Goal: Task Accomplishment & Management: Manage account settings

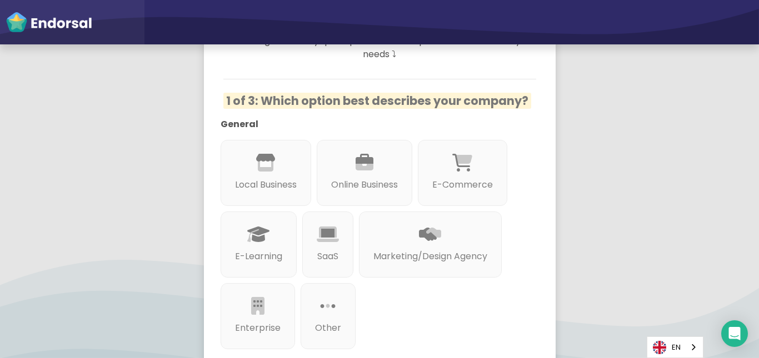
scroll to position [168, 0]
click at [419, 244] on div at bounding box center [429, 247] width 119 height 6
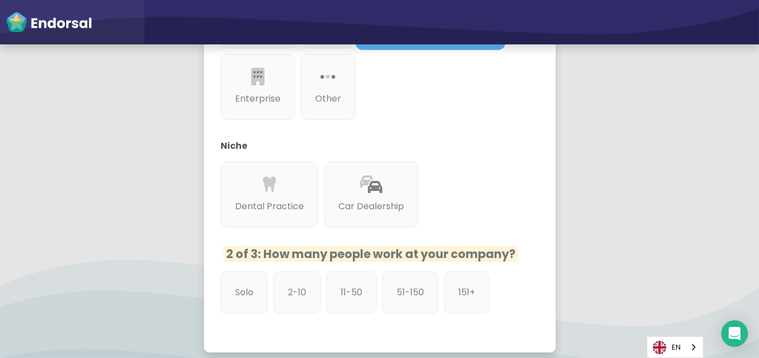
scroll to position [397, 0]
click at [469, 285] on p "151+" at bounding box center [467, 292] width 18 height 14
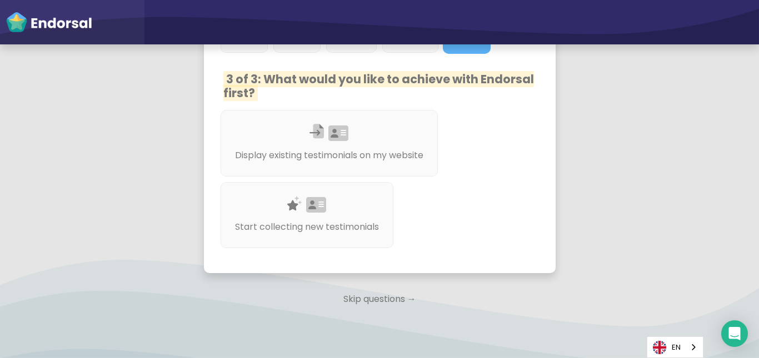
scroll to position [659, 0]
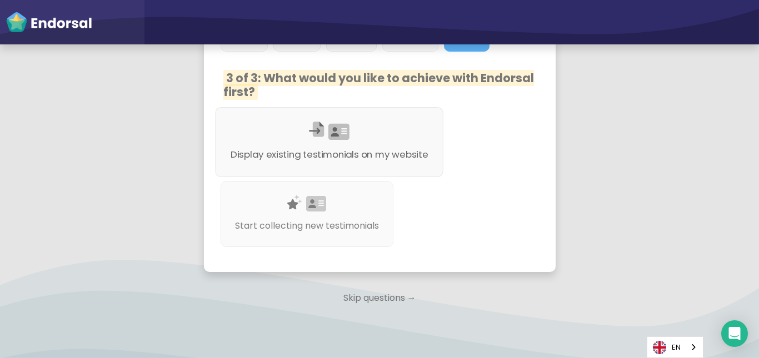
click at [343, 123] on icon at bounding box center [338, 132] width 21 height 19
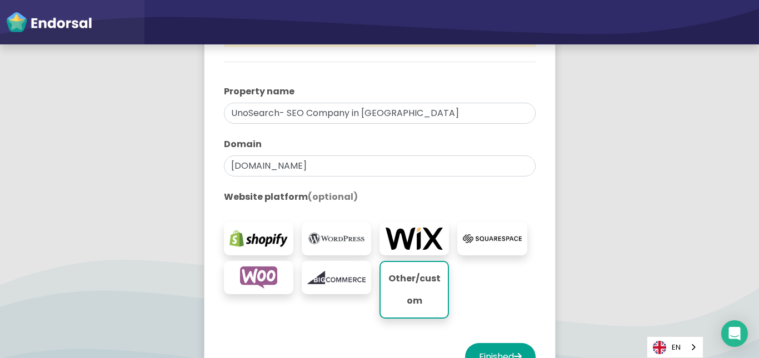
scroll to position [203, 0]
click at [327, 243] on img at bounding box center [336, 238] width 58 height 22
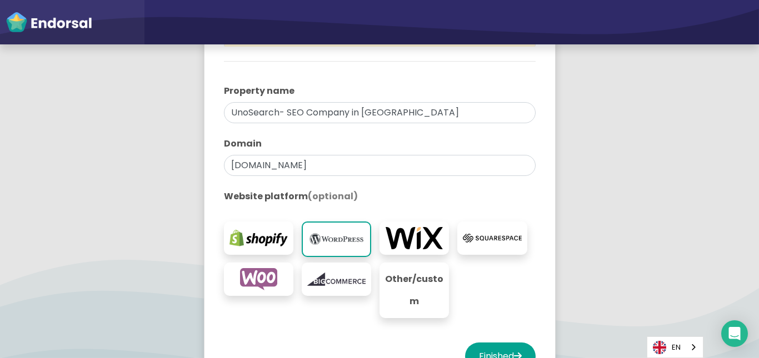
scroll to position [323, 0]
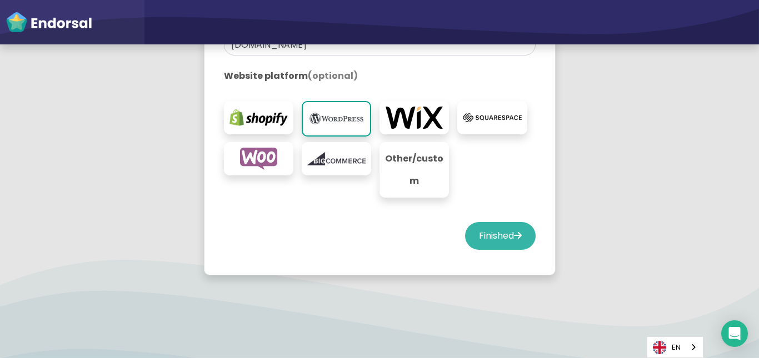
click at [494, 242] on button "Finished" at bounding box center [500, 236] width 71 height 28
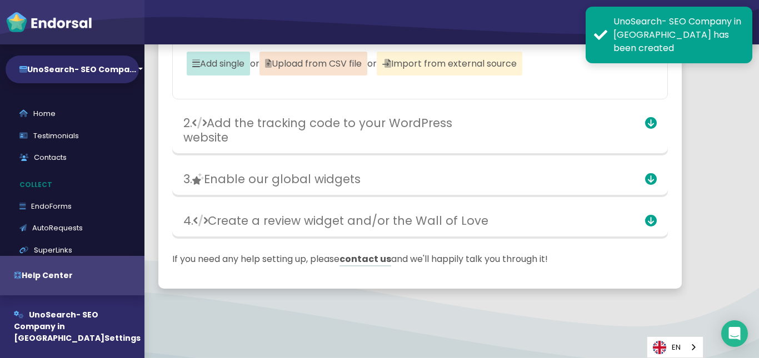
scroll to position [258, 0]
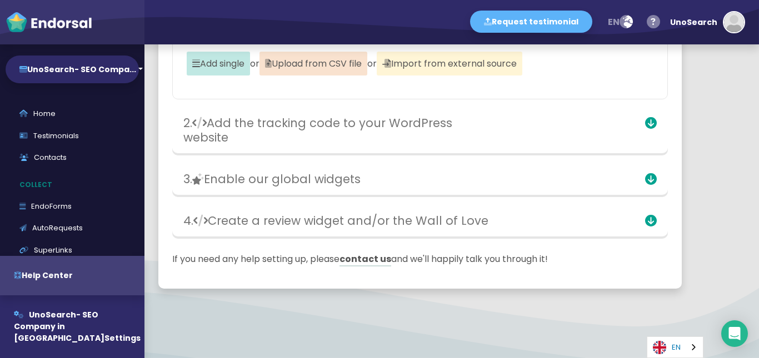
click at [659, 346] on img "Language" at bounding box center [659, 347] width 13 height 13
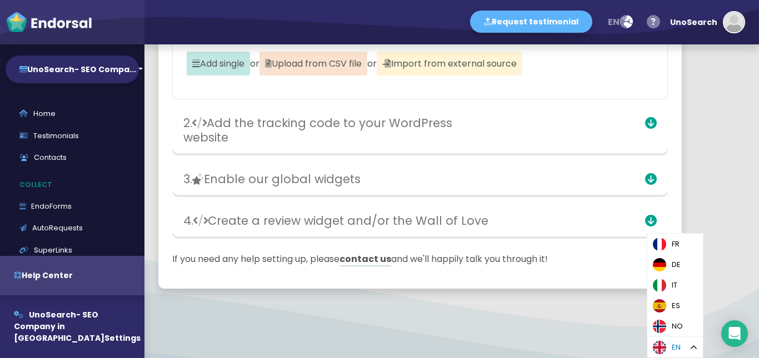
click at [659, 346] on img "Language" at bounding box center [659, 347] width 13 height 13
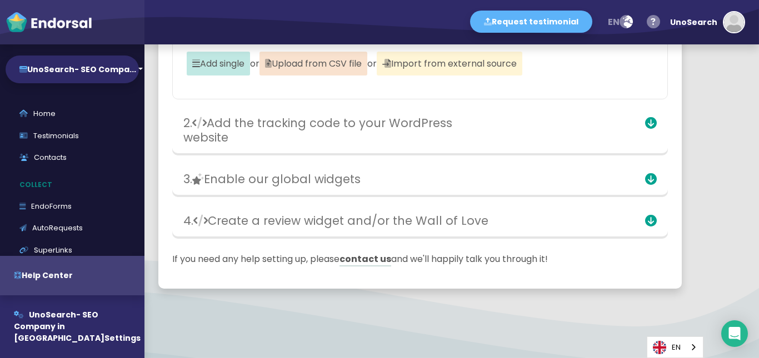
click at [694, 348] on div "EN" at bounding box center [675, 348] width 57 height 22
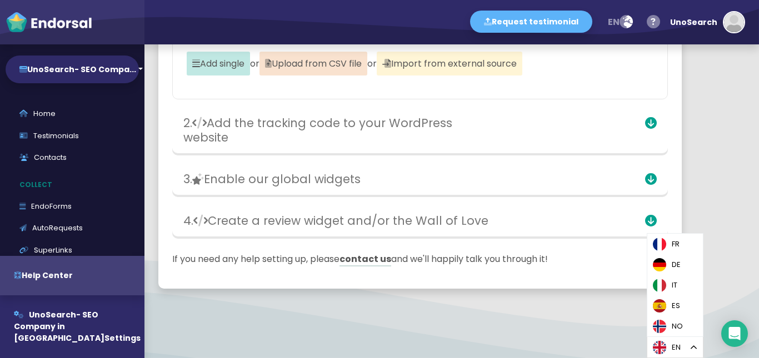
click at [694, 348] on div "EN" at bounding box center [675, 348] width 57 height 22
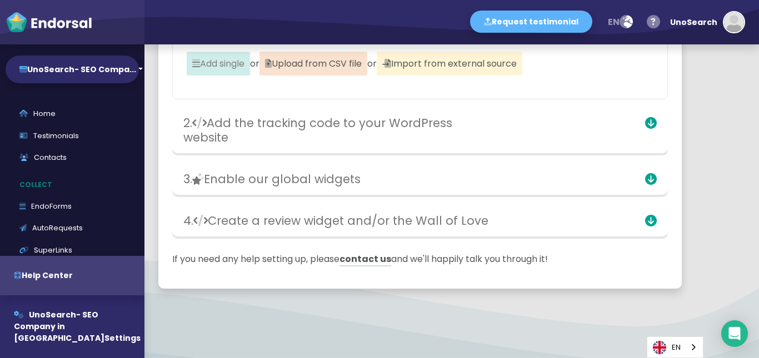
click at [221, 61] on span "Add single" at bounding box center [218, 64] width 63 height 24
click at [61, 136] on link "Testimonials" at bounding box center [72, 136] width 133 height 22
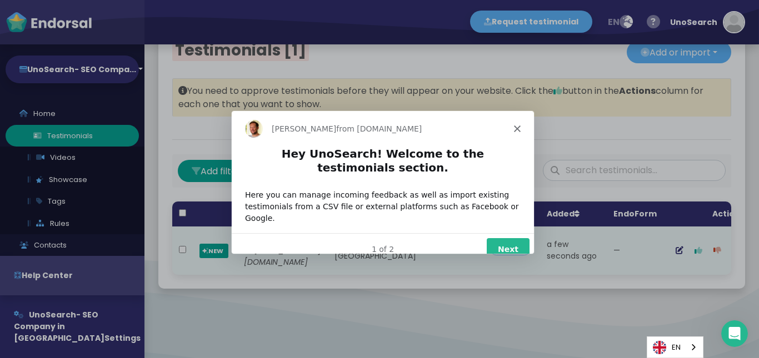
scroll to position [51, 0]
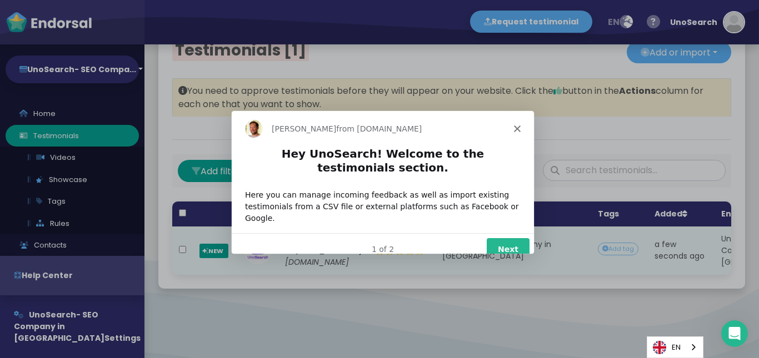
click at [500, 238] on button "Next" at bounding box center [507, 249] width 43 height 23
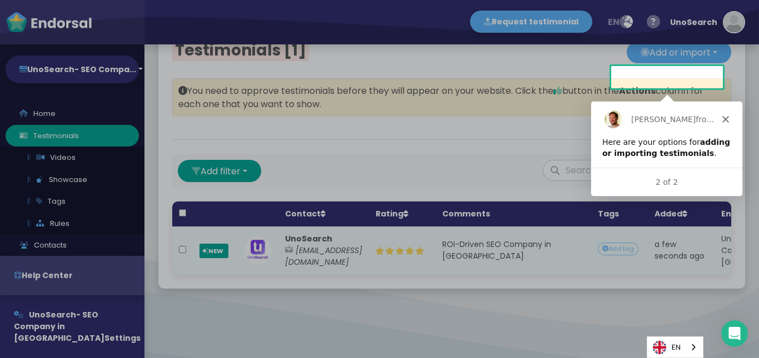
scroll to position [0, 0]
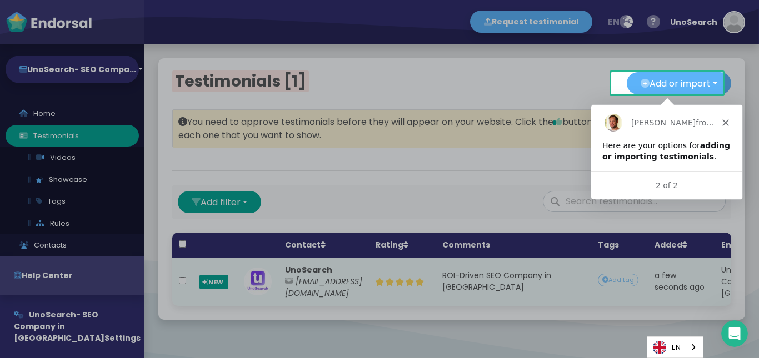
click at [723, 121] on polygon "Close" at bounding box center [725, 122] width 7 height 7
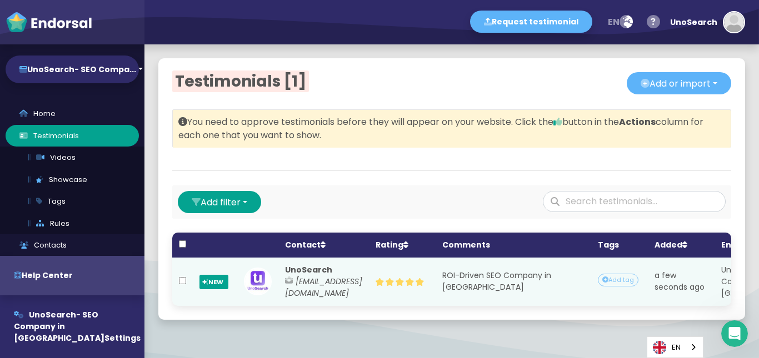
scroll to position [51, 0]
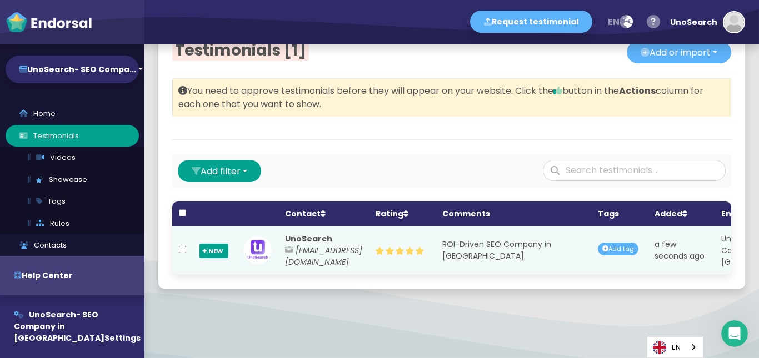
click at [638, 243] on div "Add tag" at bounding box center [618, 249] width 41 height 13
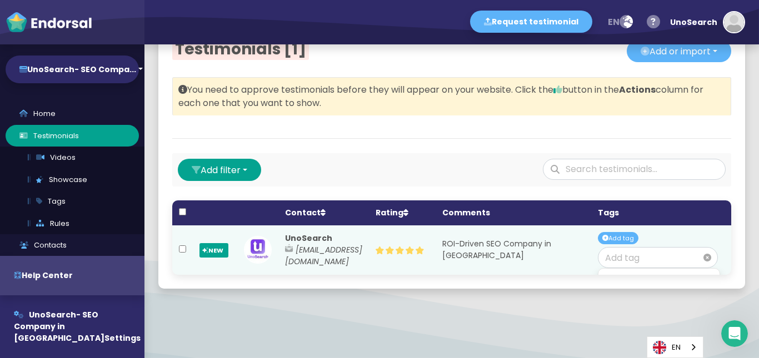
scroll to position [0, 47]
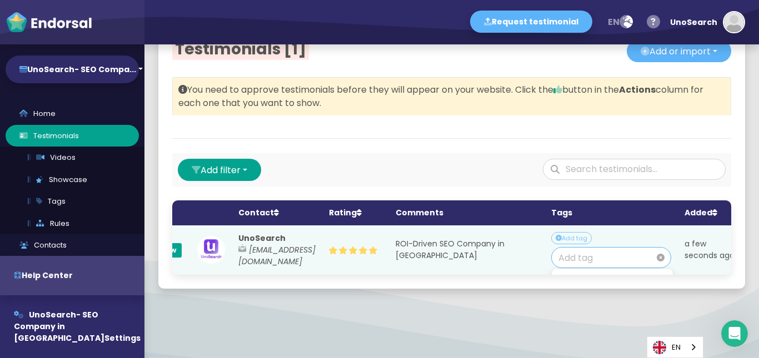
paste input "SEO Company in [GEOGRAPHIC_DATA]"
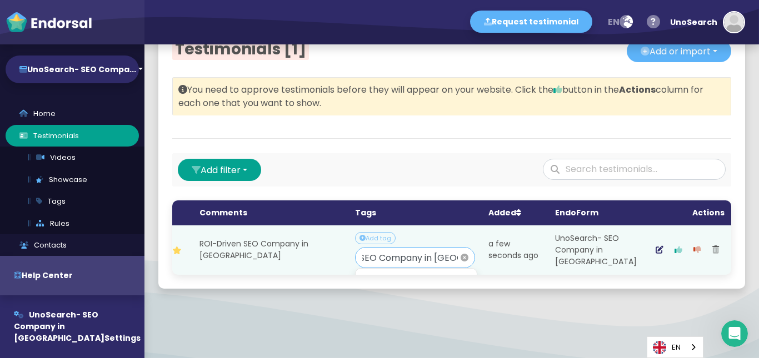
scroll to position [46, 268]
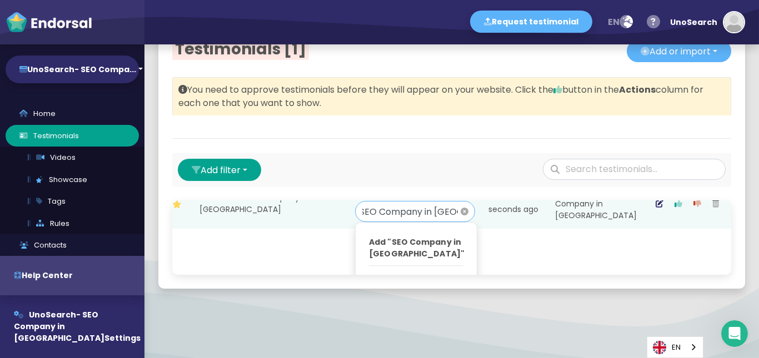
type input "SEO Company in [GEOGRAPHIC_DATA]"
click at [417, 237] on p "Add "SEO Company in [GEOGRAPHIC_DATA]"" at bounding box center [416, 248] width 94 height 23
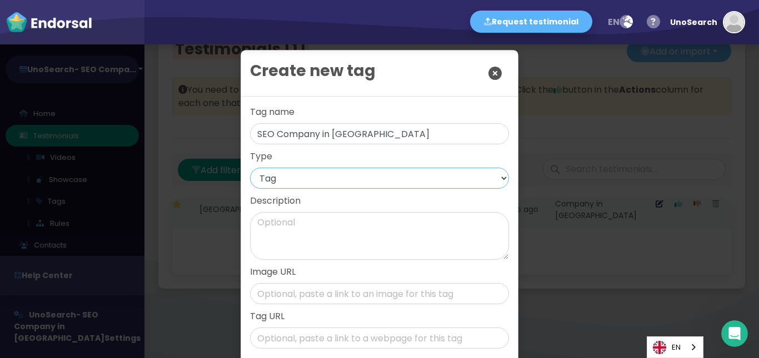
click at [338, 176] on select "Tag Product Service Course Other" at bounding box center [379, 178] width 259 height 21
select select "service"
click at [250, 168] on select "Tag Product Service Course Other" at bounding box center [379, 178] width 259 height 21
click at [351, 236] on textarea "Description" at bounding box center [379, 236] width 259 height 48
paste textarea "ROI-Driven SEO Company in [GEOGRAPHIC_DATA]"
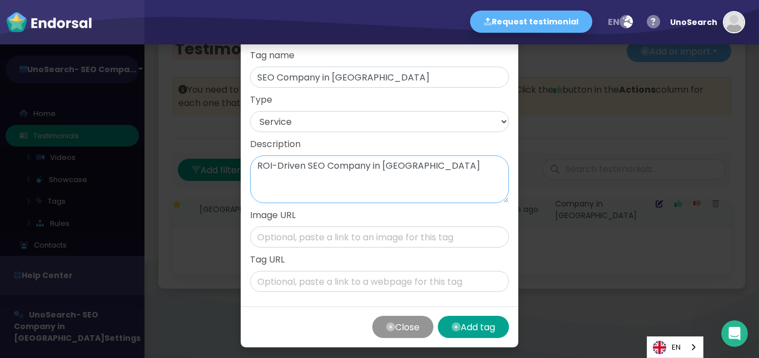
scroll to position [62, 0]
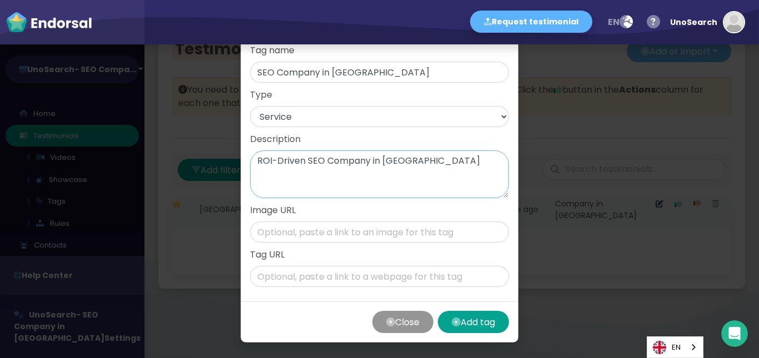
type textarea "ROI-Driven SEO Company in [GEOGRAPHIC_DATA]"
click at [309, 232] on input "text" at bounding box center [379, 232] width 259 height 21
paste input "[URL][DOMAIN_NAME]"
type input "[URL][DOMAIN_NAME]"
click at [309, 273] on input "text" at bounding box center [379, 276] width 259 height 21
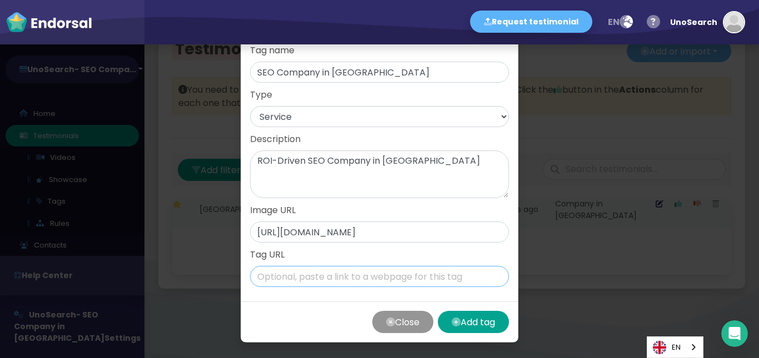
paste input "[URL][DOMAIN_NAME]"
type input "[URL][DOMAIN_NAME]"
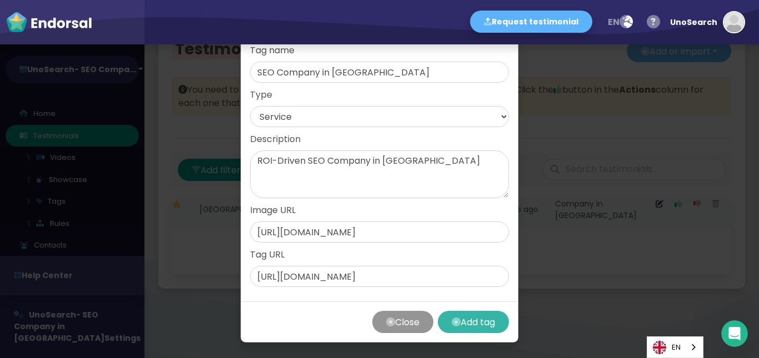
click at [472, 321] on button "Add tag" at bounding box center [473, 322] width 71 height 22
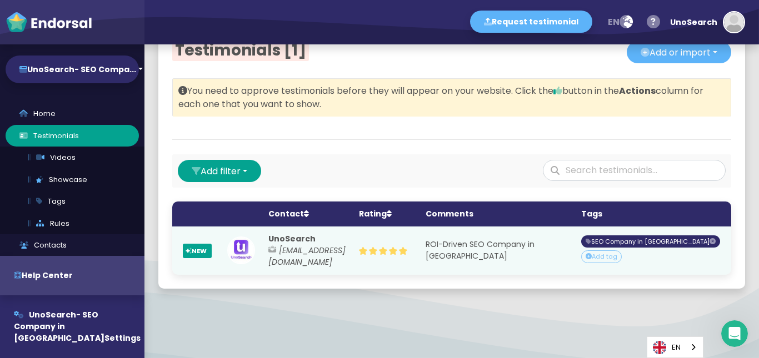
scroll to position [0, 0]
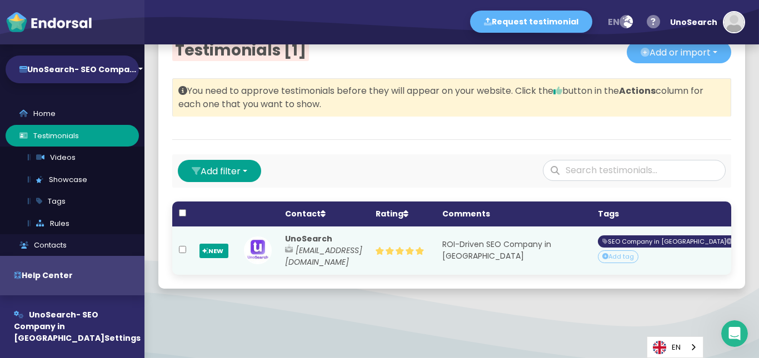
click at [182, 246] on input "checkbox" at bounding box center [182, 249] width 7 height 7
checkbox input "true"
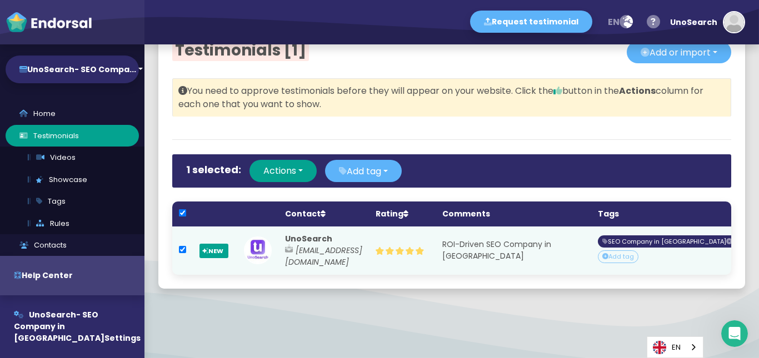
click at [182, 246] on input "checkbox" at bounding box center [182, 249] width 7 height 7
checkbox input "false"
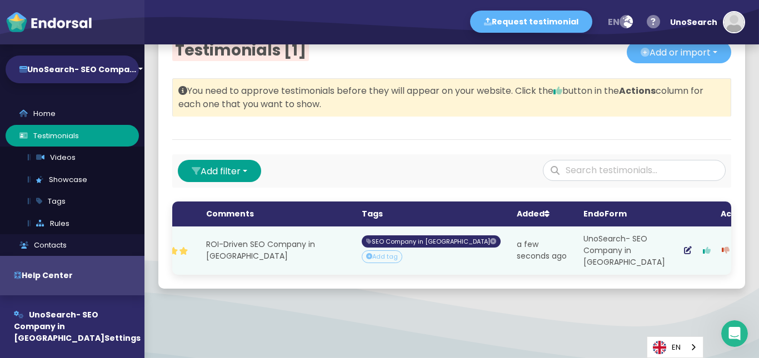
scroll to position [0, 238]
drag, startPoint x: 653, startPoint y: 235, endPoint x: 562, endPoint y: 302, distance: 112.9
click at [562, 302] on div "Testimonials [1] Add or import Add single Upload from CSV file Import from exte…" at bounding box center [451, 157] width 614 height 289
drag, startPoint x: 597, startPoint y: 233, endPoint x: 608, endPoint y: 238, distance: 12.7
click at [608, 238] on td "UnoSearch- SEO Company in [GEOGRAPHIC_DATA]" at bounding box center [621, 251] width 95 height 48
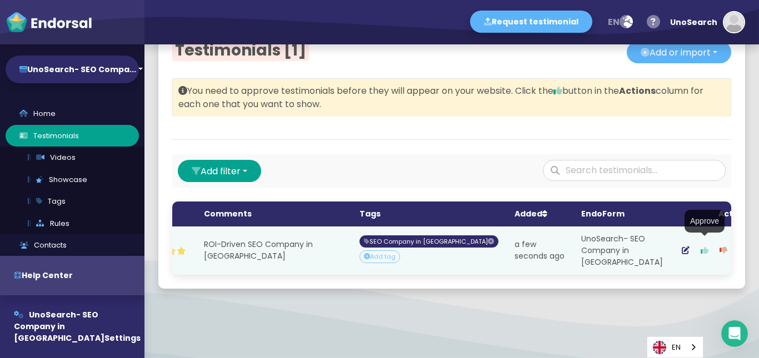
click at [701, 247] on icon "button" at bounding box center [705, 251] width 8 height 8
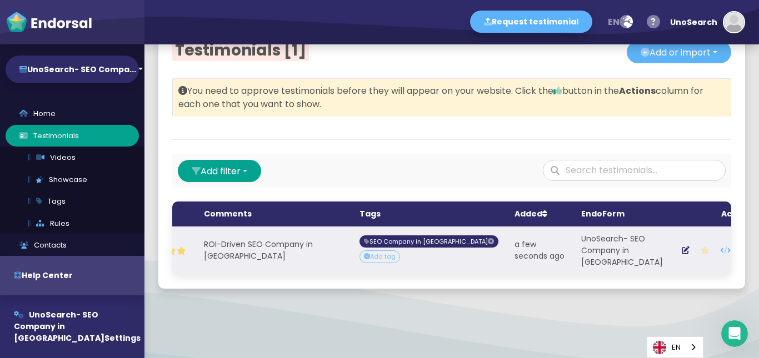
scroll to position [0, 0]
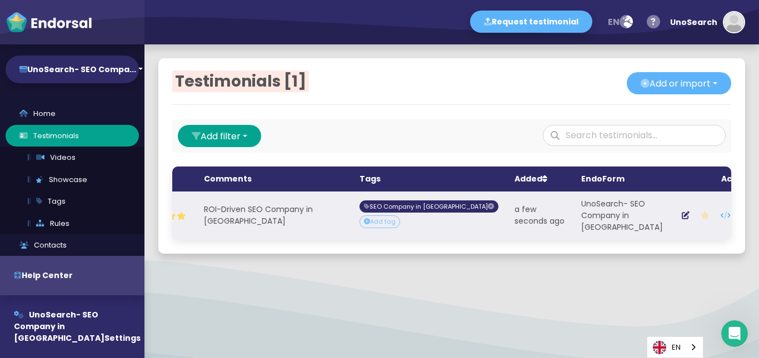
click at [741, 219] on icon "button" at bounding box center [744, 216] width 7 height 8
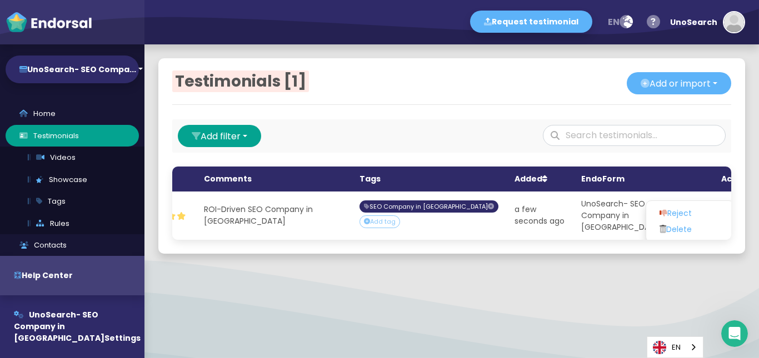
click at [628, 268] on div "Testimonials [1] Add or import Add single Upload from CSV file Import from exte…" at bounding box center [451, 155] width 614 height 223
drag, startPoint x: 651, startPoint y: 219, endPoint x: 562, endPoint y: 306, distance: 124.1
click at [562, 296] on div at bounding box center [451, 289] width 614 height 14
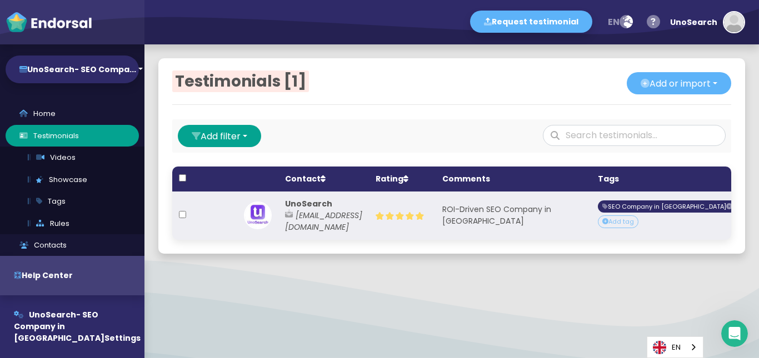
click at [184, 218] on input "checkbox" at bounding box center [182, 214] width 7 height 7
checkbox input "true"
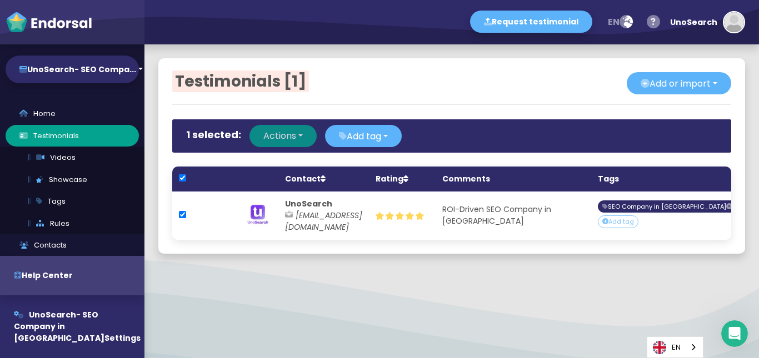
click at [301, 136] on button "Actions" at bounding box center [282, 136] width 67 height 22
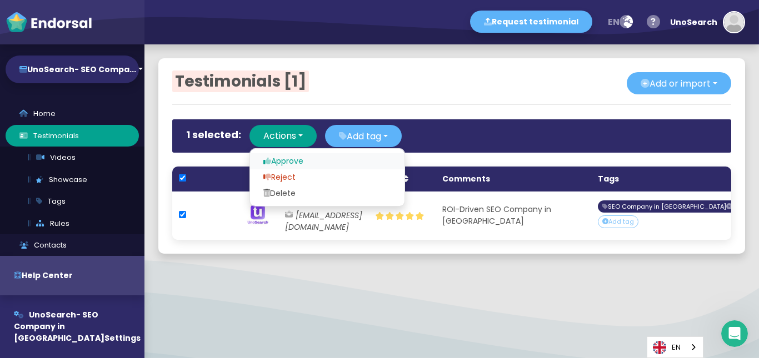
click at [301, 162] on span "Approve" at bounding box center [283, 161] width 40 height 11
checkbox input "false"
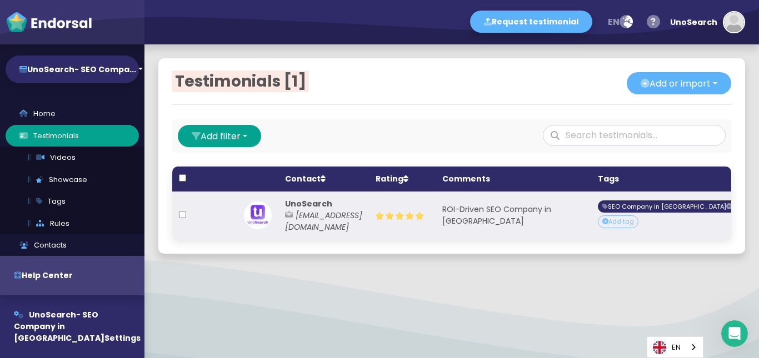
drag, startPoint x: 314, startPoint y: 219, endPoint x: 276, endPoint y: 221, distance: 38.4
click at [276, 221] on th at bounding box center [257, 216] width 41 height 48
click at [262, 220] on img at bounding box center [258, 216] width 28 height 28
click at [307, 209] on span "UnoSearch" at bounding box center [308, 203] width 47 height 11
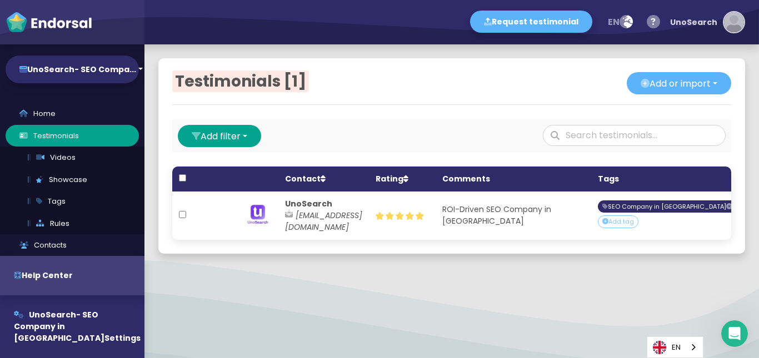
drag, startPoint x: 689, startPoint y: 24, endPoint x: 734, endPoint y: 24, distance: 45.0
click at [734, 24] on img "button" at bounding box center [734, 22] width 20 height 20
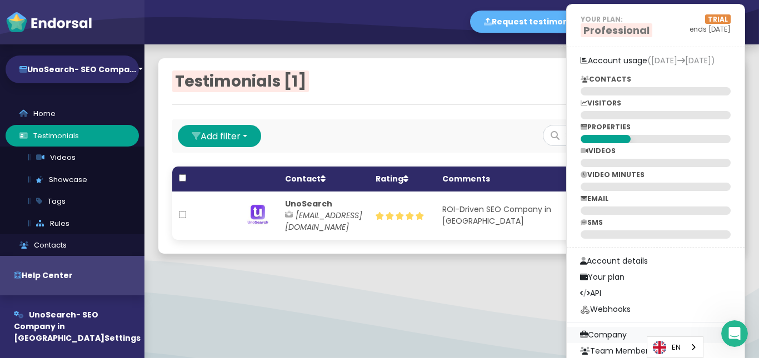
click at [619, 335] on link "Company" at bounding box center [656, 335] width 178 height 16
select select
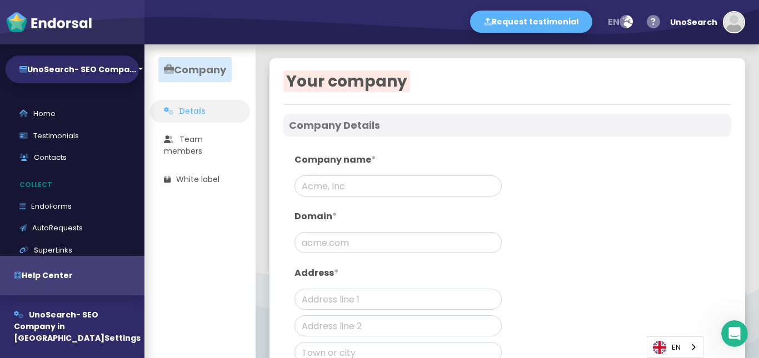
type input "UnoSearch- SEO Company in [GEOGRAPHIC_DATA]"
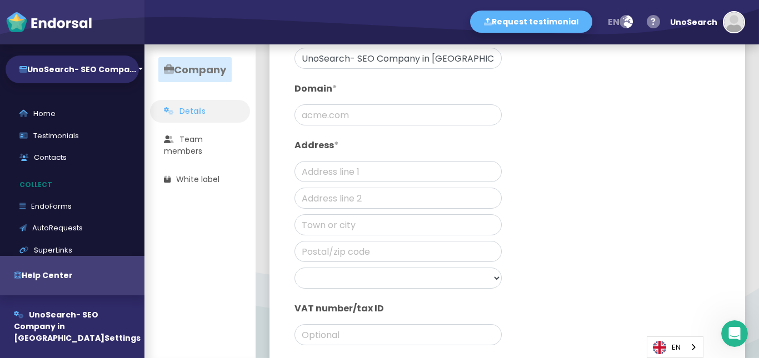
scroll to position [136, 0]
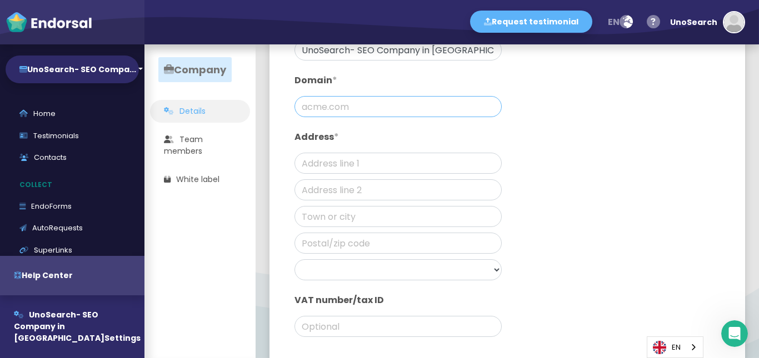
click at [368, 113] on input "text" at bounding box center [397, 106] width 207 height 21
paste input "[URL][DOMAIN_NAME]"
type input "[URL][DOMAIN_NAME]"
click at [366, 167] on input "text" at bounding box center [397, 163] width 207 height 21
type input "[STREET_ADDRESS][PERSON_NAME][PERSON_NAME]"
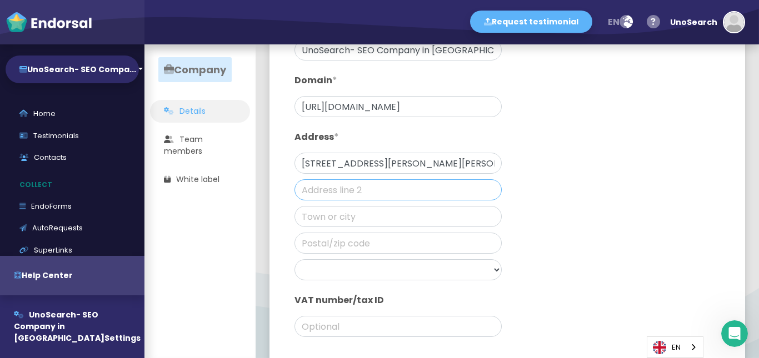
type input "3rd"
type input "Navi Mumbai Panvel"
type input "410210"
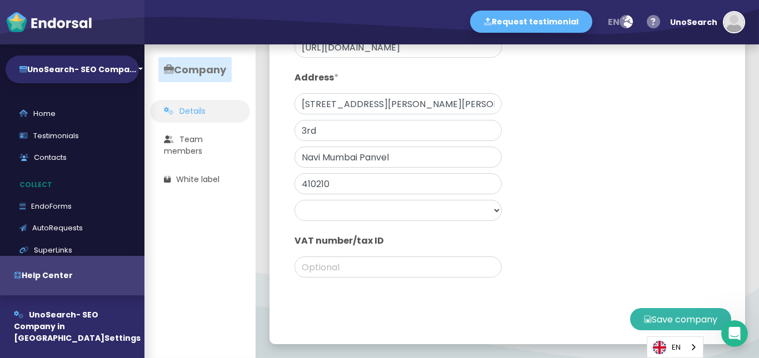
click at [653, 321] on button "Save company" at bounding box center [680, 319] width 101 height 22
type input "[DOMAIN_NAME]"
click at [653, 321] on button "Save company" at bounding box center [680, 319] width 101 height 22
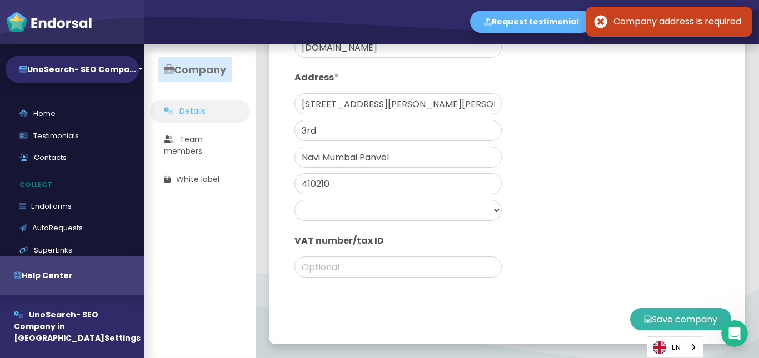
click at [653, 321] on button "Save company" at bounding box center [680, 319] width 101 height 22
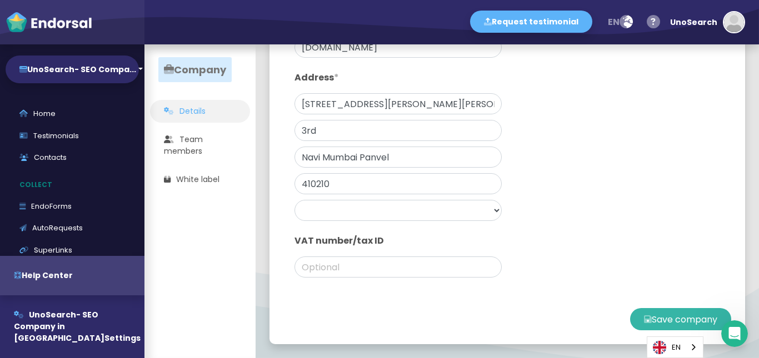
click at [653, 321] on button "Save company" at bounding box center [680, 319] width 101 height 22
click at [483, 210] on select "[GEOGRAPHIC_DATA] [GEOGRAPHIC_DATA] [GEOGRAPHIC_DATA] [GEOGRAPHIC_DATA] [GEOGRA…" at bounding box center [397, 210] width 207 height 21
select select "[GEOGRAPHIC_DATA]"
click at [294, 200] on select "[GEOGRAPHIC_DATA] [GEOGRAPHIC_DATA] [GEOGRAPHIC_DATA] [GEOGRAPHIC_DATA] [GEOGRA…" at bounding box center [397, 210] width 207 height 21
click at [673, 321] on button "Save company" at bounding box center [680, 319] width 101 height 22
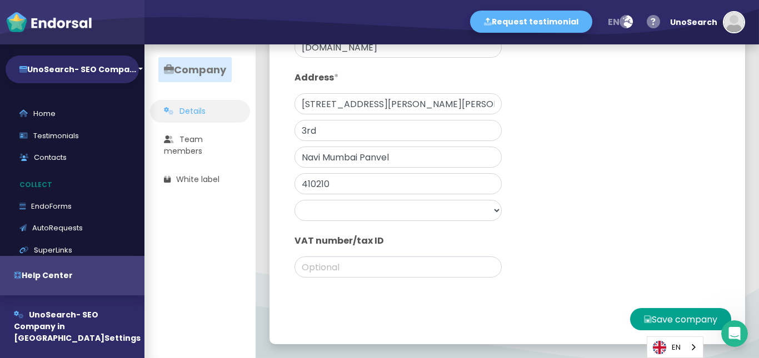
drag, startPoint x: 735, startPoint y: 18, endPoint x: 674, endPoint y: 192, distance: 184.1
click at [674, 192] on div "Company name * UnoSearch- SEO Company in [GEOGRAPHIC_DATA] Domain * [DOMAIN_NAM…" at bounding box center [507, 121] width 448 height 348
click at [733, 23] on img "button" at bounding box center [734, 22] width 20 height 20
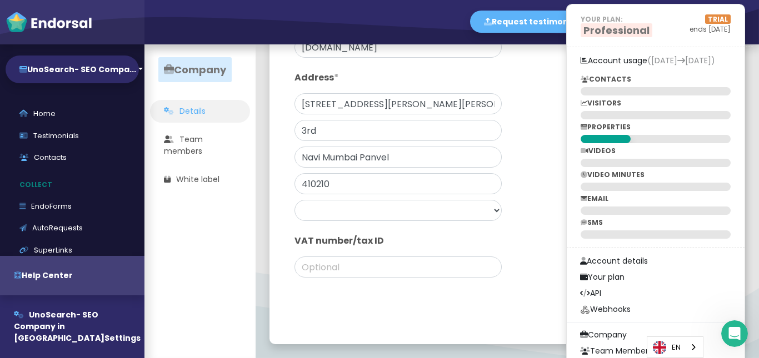
click at [561, 254] on div "Company name * UnoSearch- SEO Company in [GEOGRAPHIC_DATA] Domain * [DOMAIN_NAM…" at bounding box center [507, 121] width 448 height 348
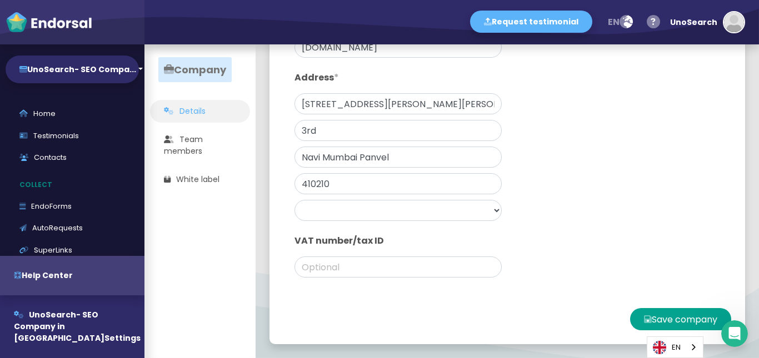
scroll to position [0, 0]
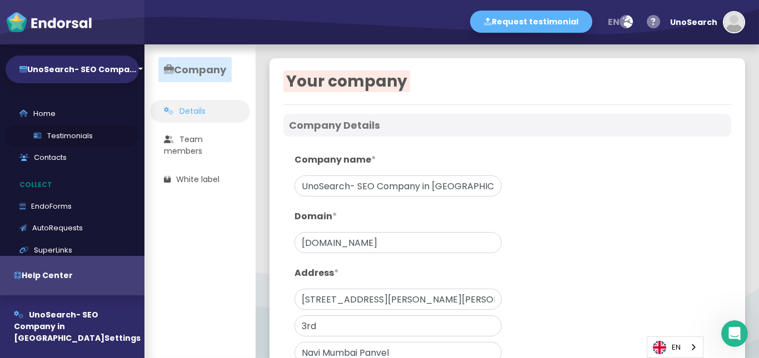
click at [63, 128] on link "Testimonials" at bounding box center [72, 136] width 133 height 22
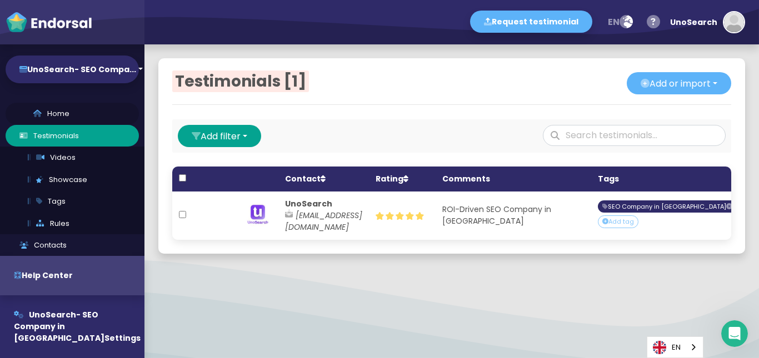
click at [54, 113] on link "Home" at bounding box center [72, 114] width 133 height 22
select select "14"
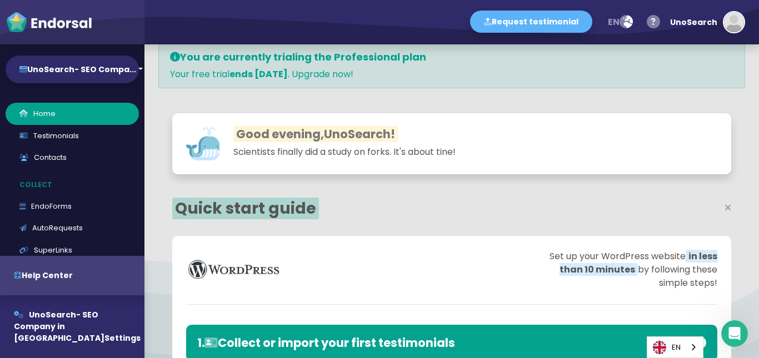
scroll to position [16, 0]
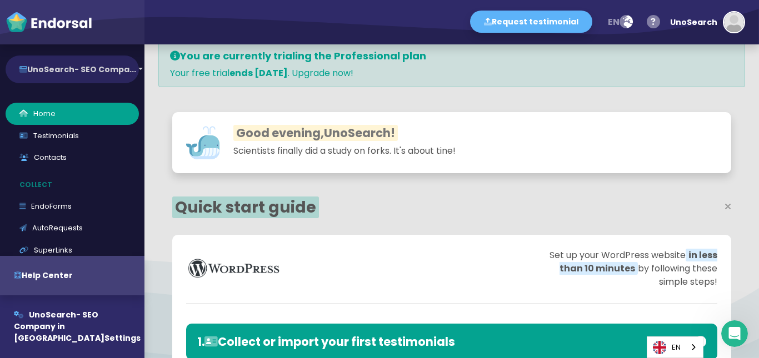
drag, startPoint x: 91, startPoint y: 72, endPoint x: 21, endPoint y: 68, distance: 70.1
click at [21, 68] on icon "button" at bounding box center [23, 70] width 8 height 8
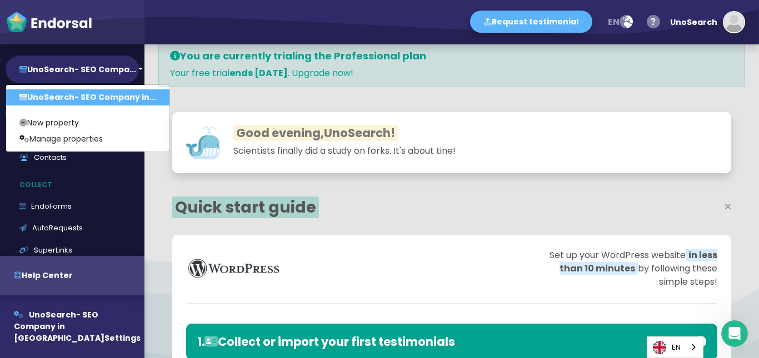
drag, startPoint x: 81, startPoint y: 92, endPoint x: 54, endPoint y: 93, distance: 26.1
click at [54, 93] on link "UnoSearch- SEO Company in..." at bounding box center [87, 97] width 163 height 16
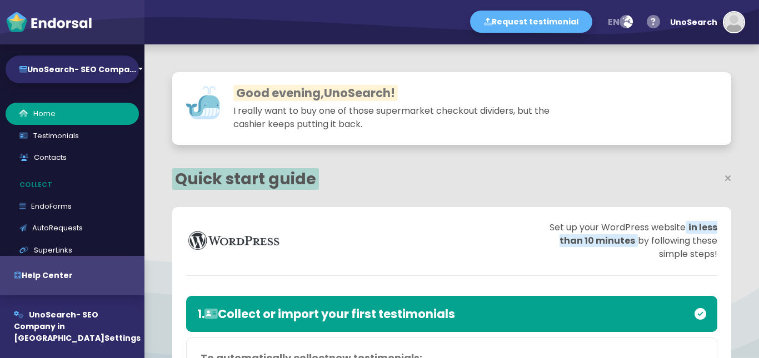
select select "14"
